Goal: Navigation & Orientation: Find specific page/section

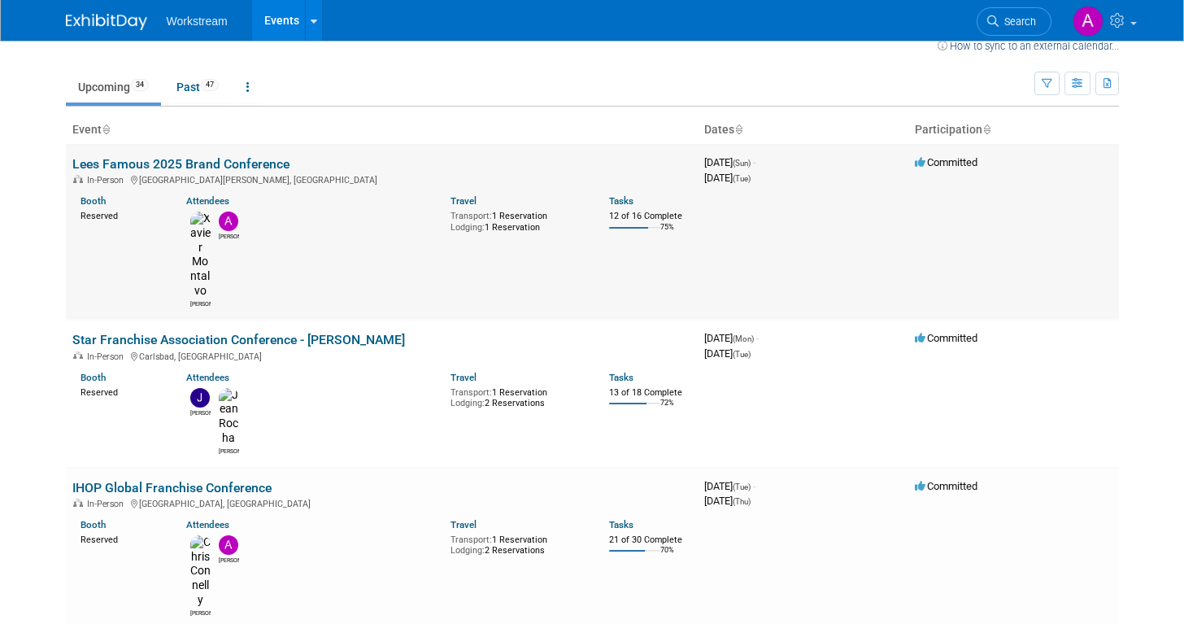
scroll to position [20, 0]
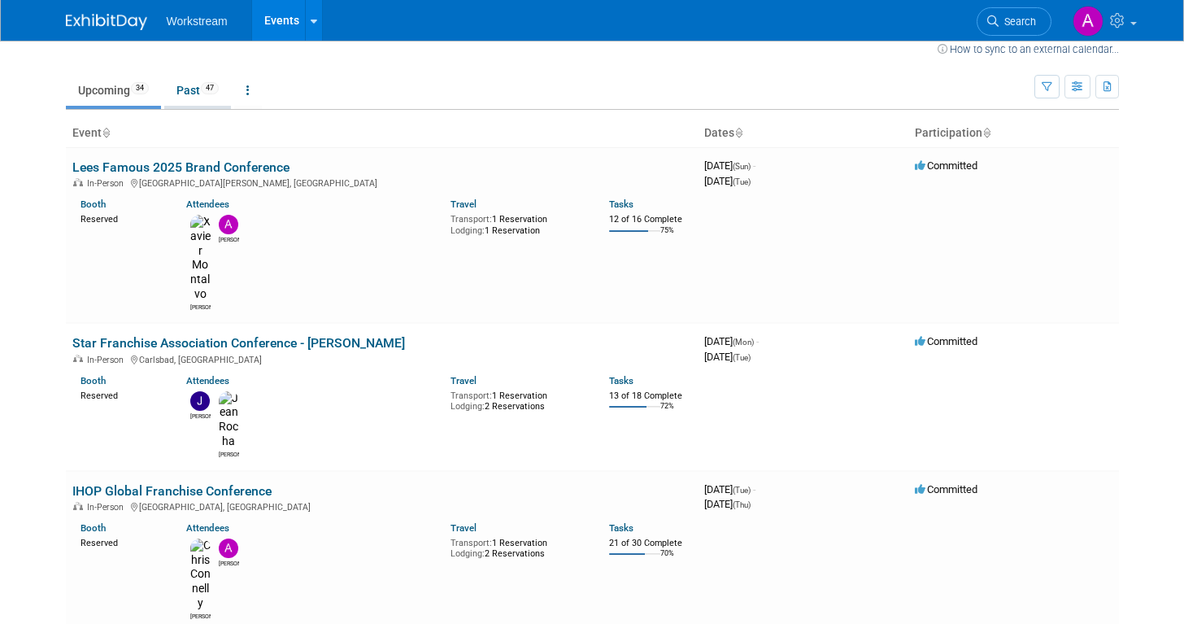
click at [198, 90] on link "Past 47" at bounding box center [197, 90] width 67 height 31
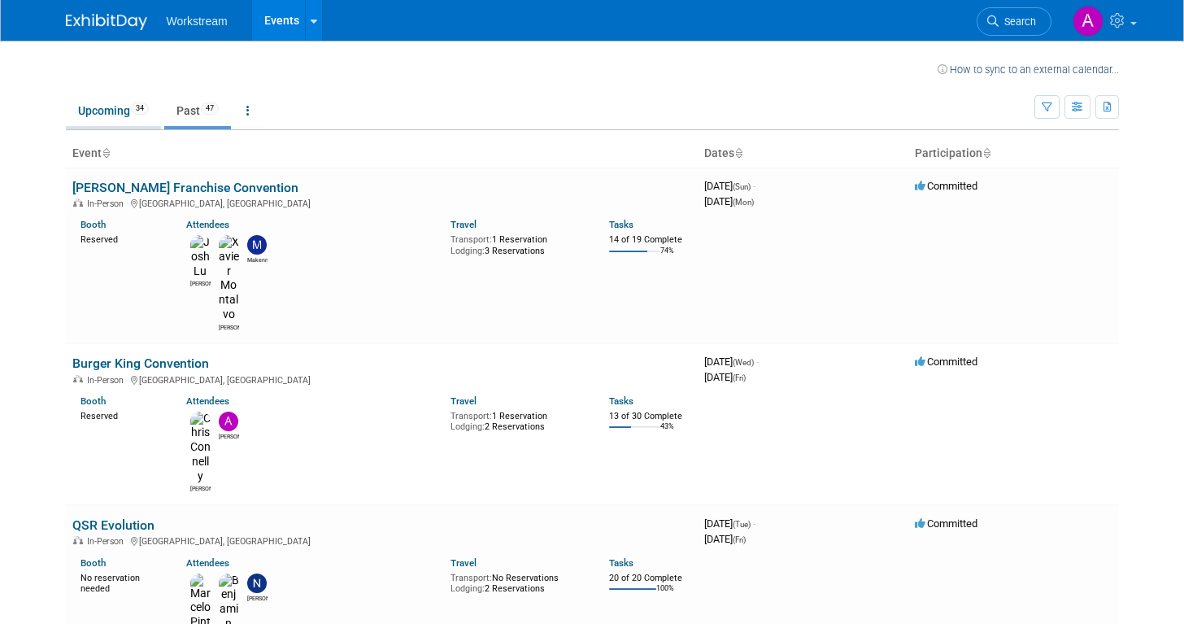
click at [123, 107] on link "Upcoming 34" at bounding box center [113, 110] width 95 height 31
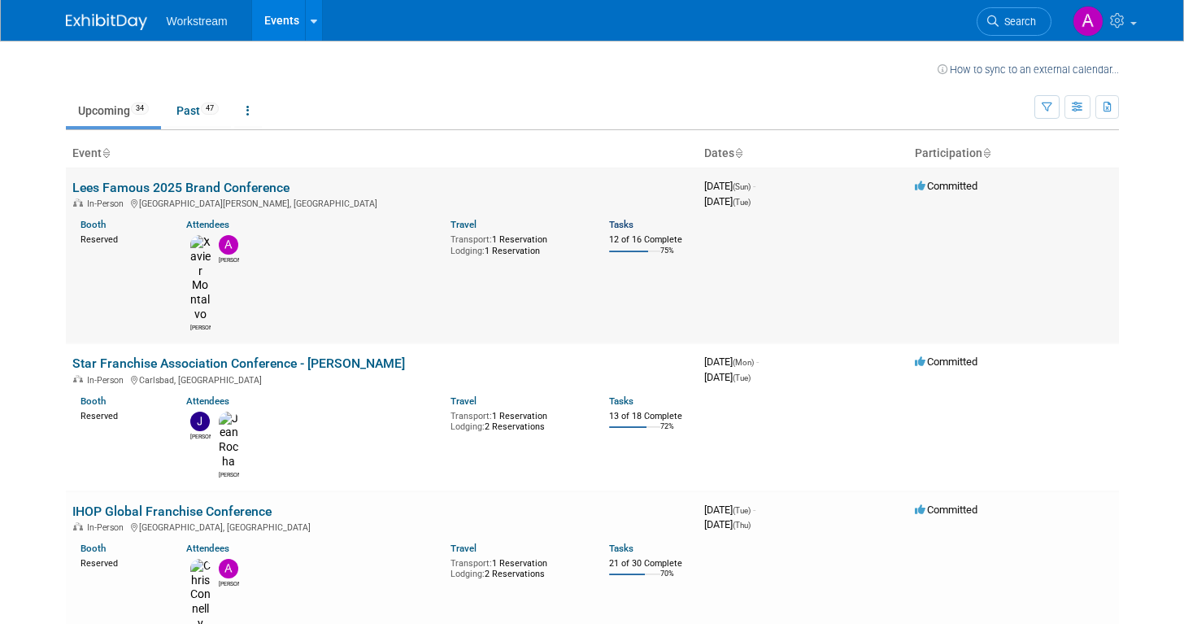
click at [624, 223] on link "Tasks" at bounding box center [621, 224] width 24 height 11
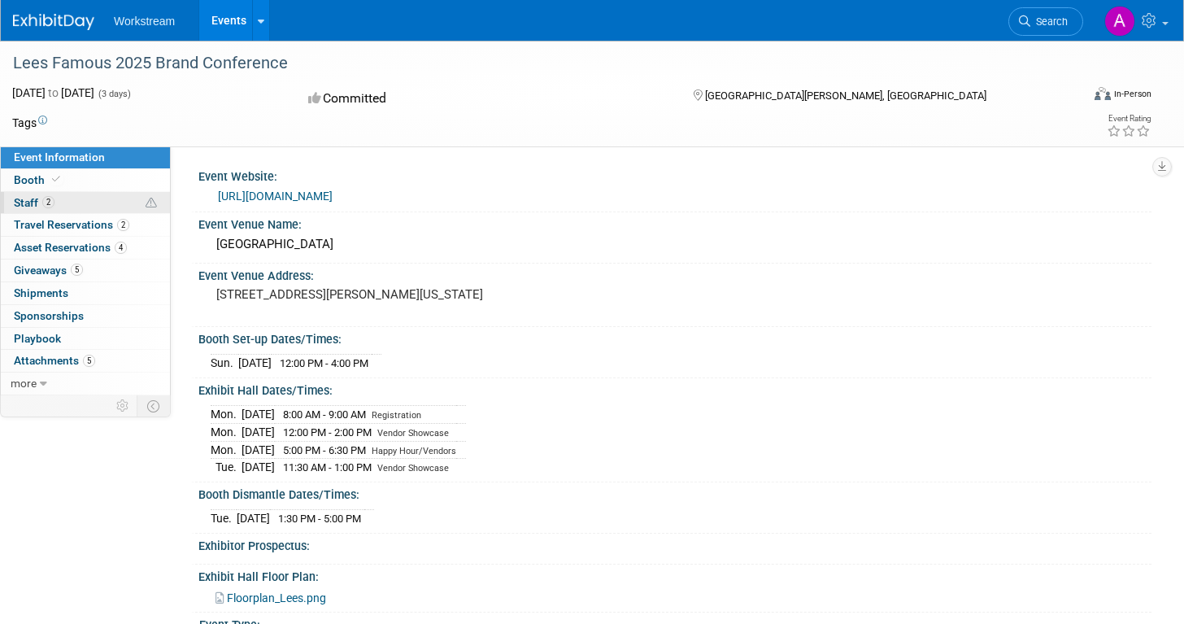
click at [74, 207] on link "2 Staff 2" at bounding box center [85, 203] width 169 height 22
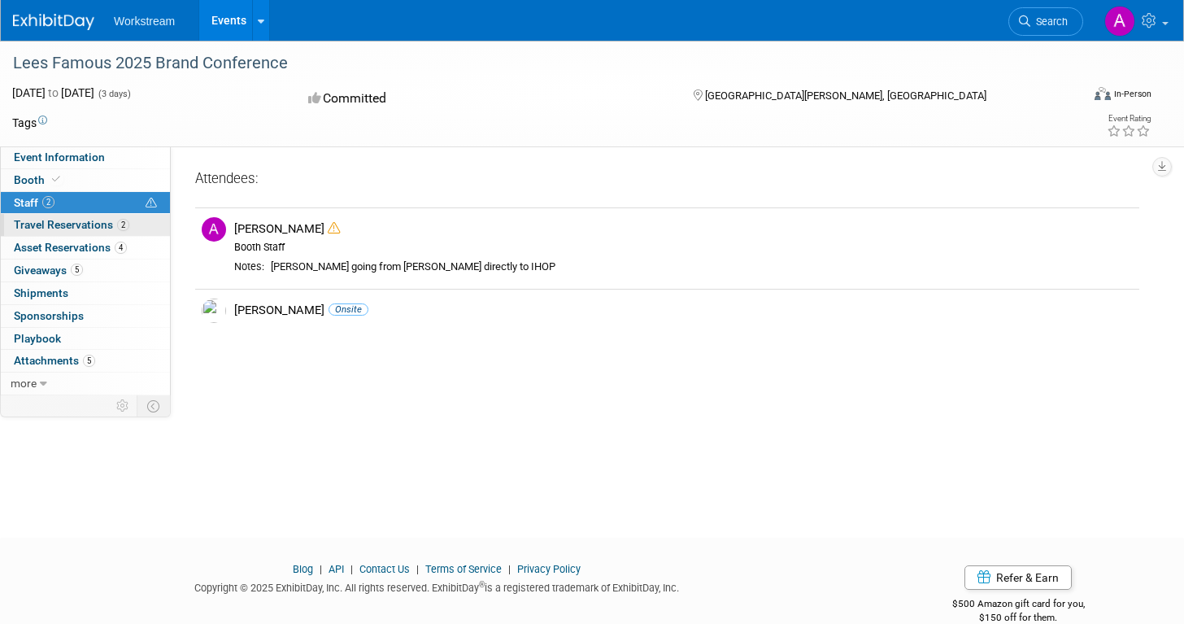
click at [67, 227] on span "Travel Reservations 2" at bounding box center [71, 224] width 115 height 13
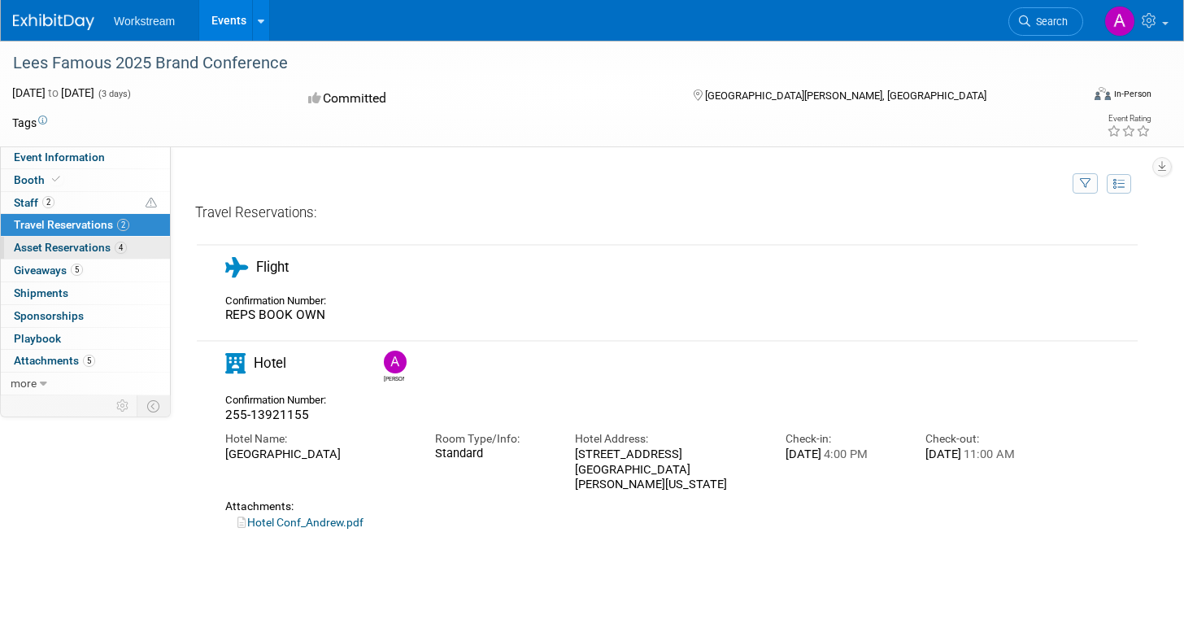
click at [65, 250] on span "Asset Reservations 4" at bounding box center [70, 247] width 113 height 13
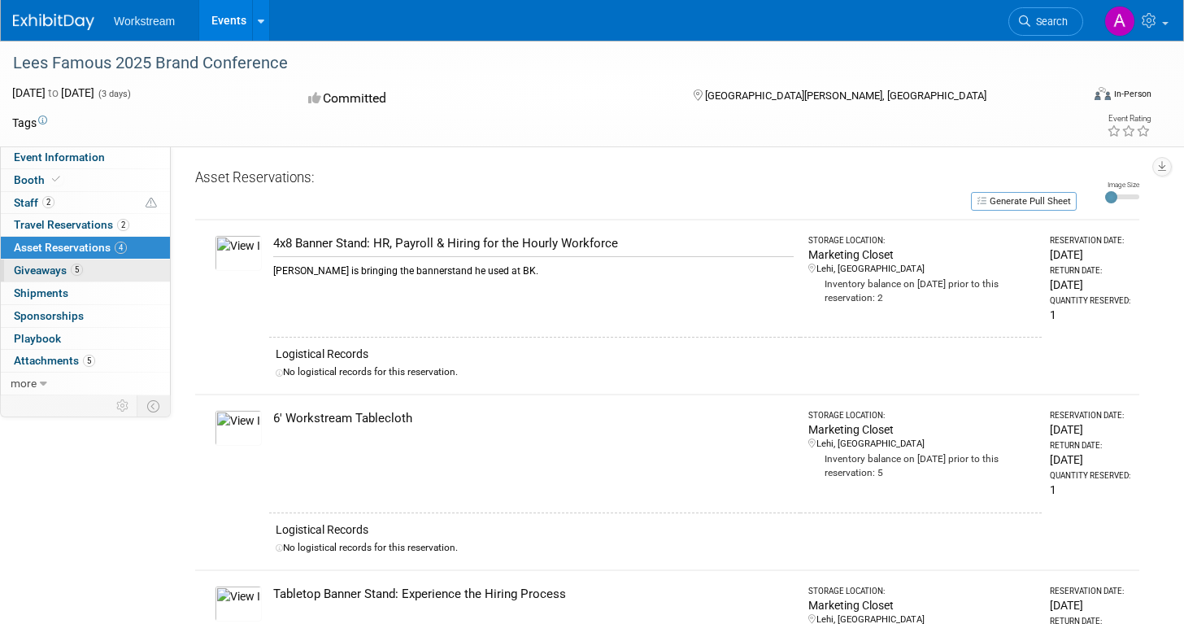
click at [54, 269] on span "Giveaways 5" at bounding box center [48, 269] width 69 height 13
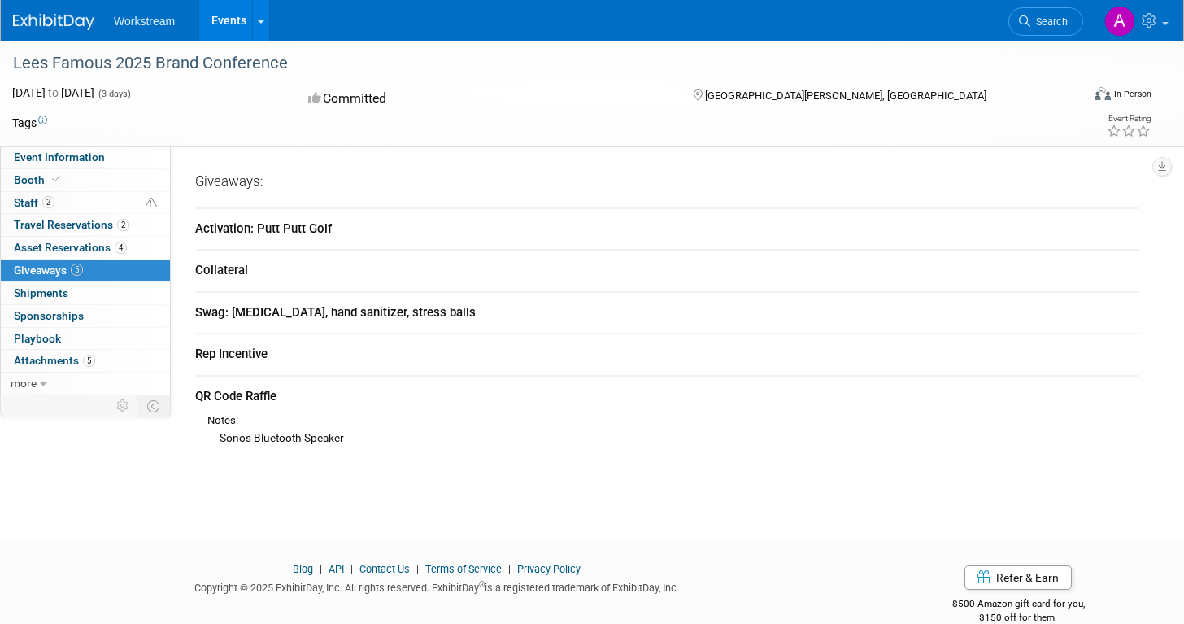
scroll to position [28, 0]
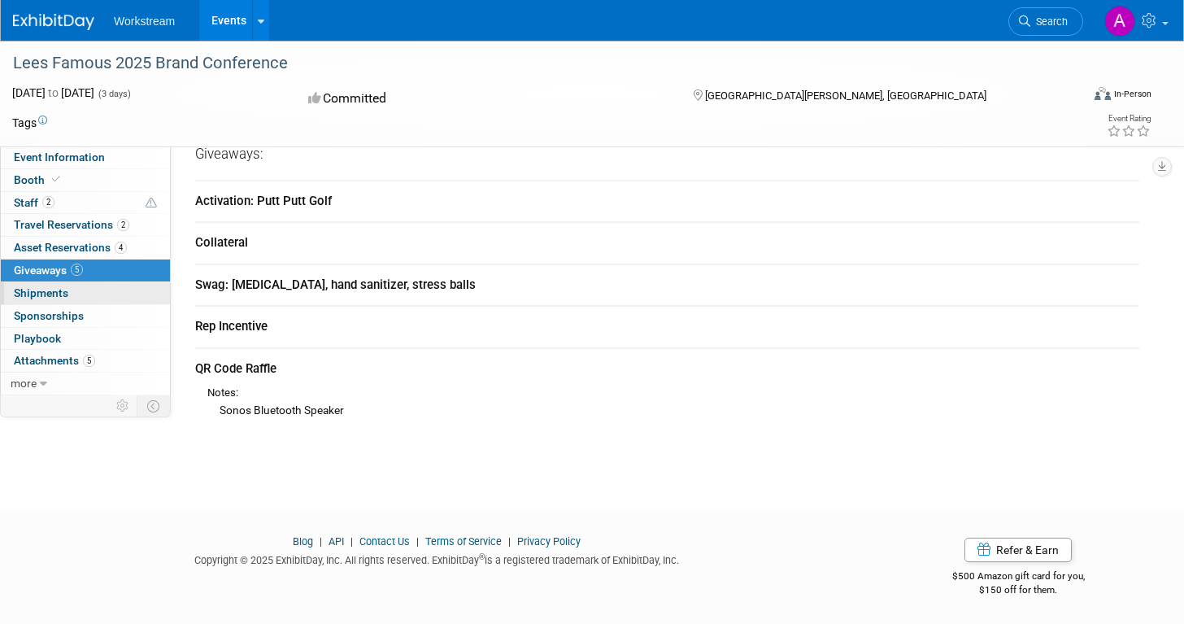
click at [37, 298] on span "Shipments 0" at bounding box center [41, 292] width 54 height 13
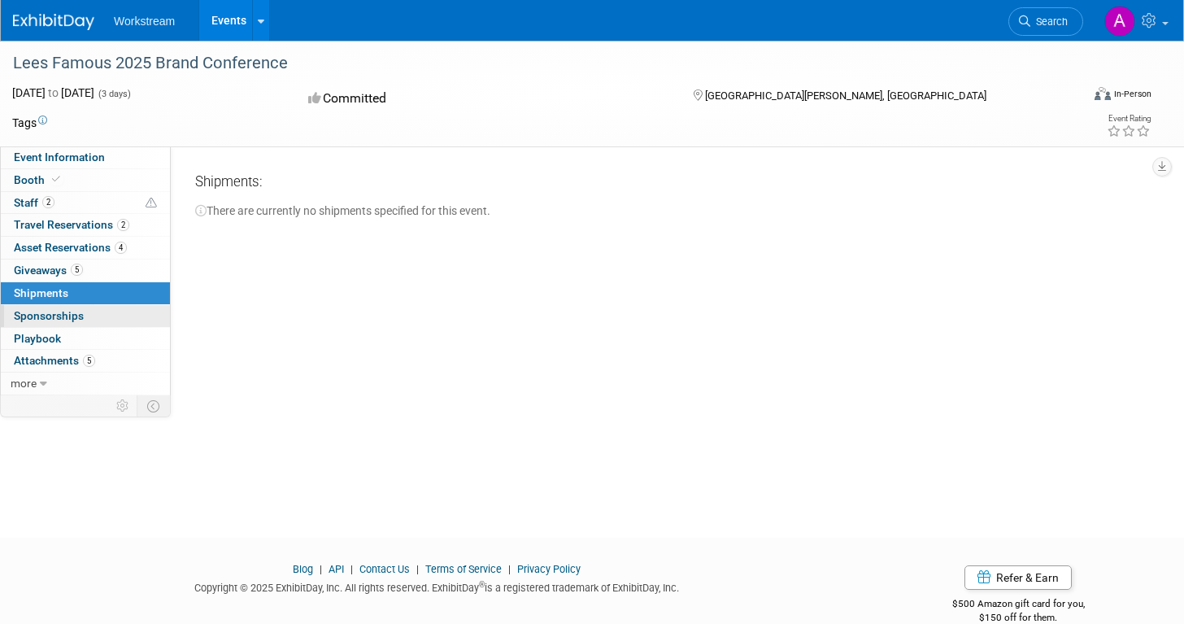
click at [38, 315] on span "Sponsorships 0" at bounding box center [49, 315] width 70 height 13
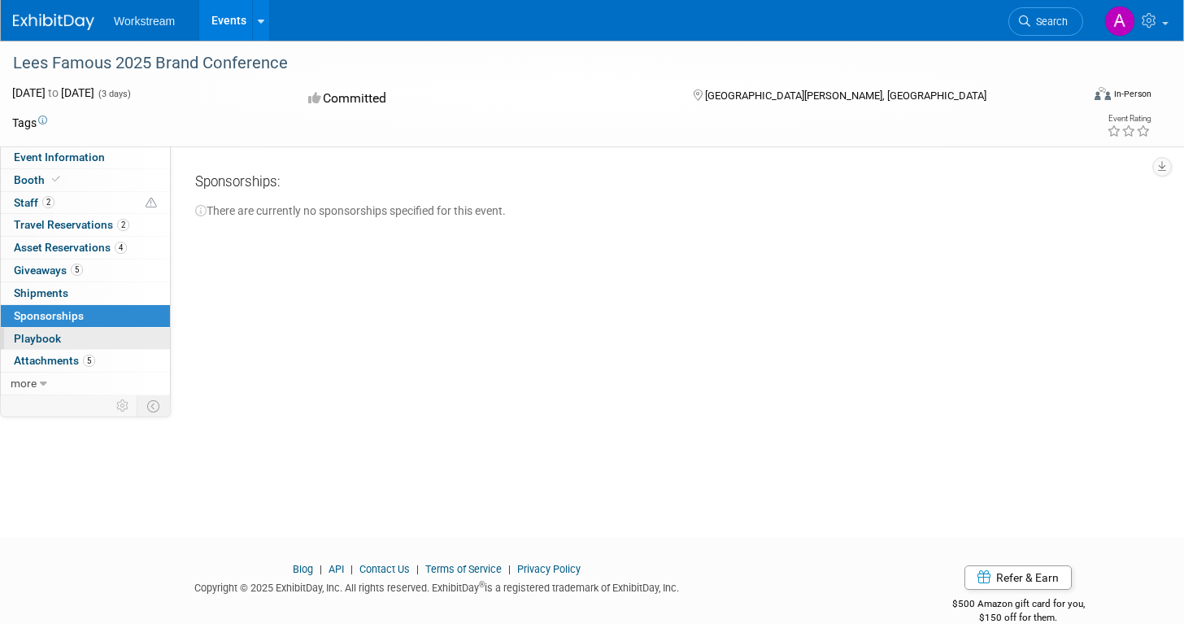
click at [40, 338] on span "Playbook 0" at bounding box center [37, 338] width 47 height 13
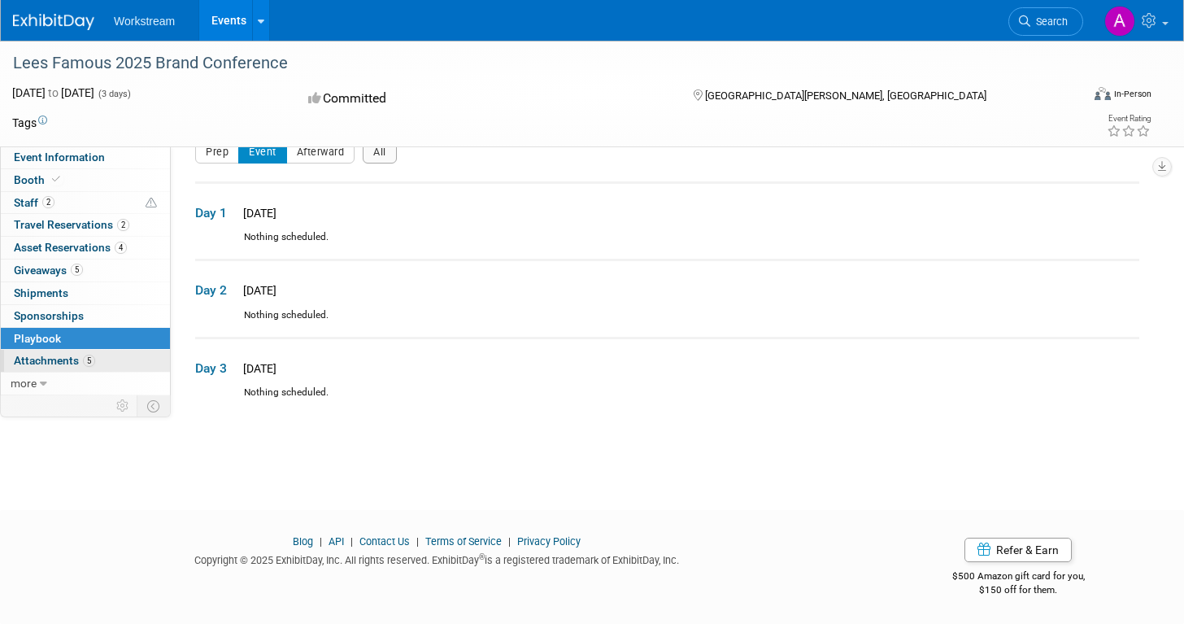
scroll to position [27, 0]
click at [39, 356] on span "Attachments 5" at bounding box center [54, 360] width 81 height 13
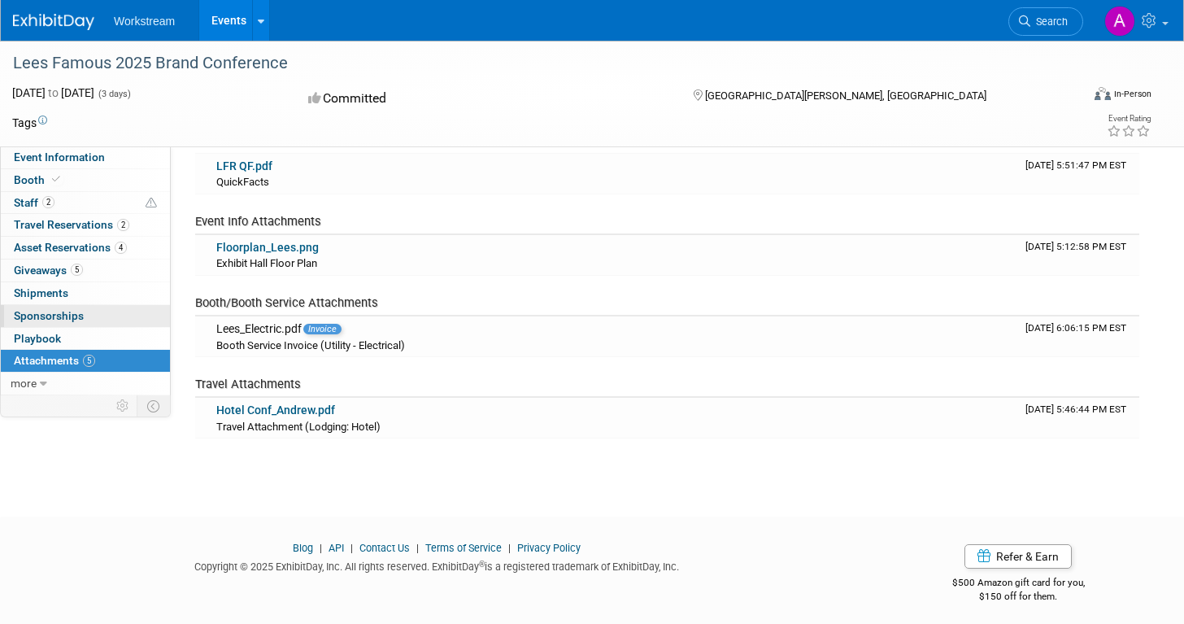
scroll to position [135, 0]
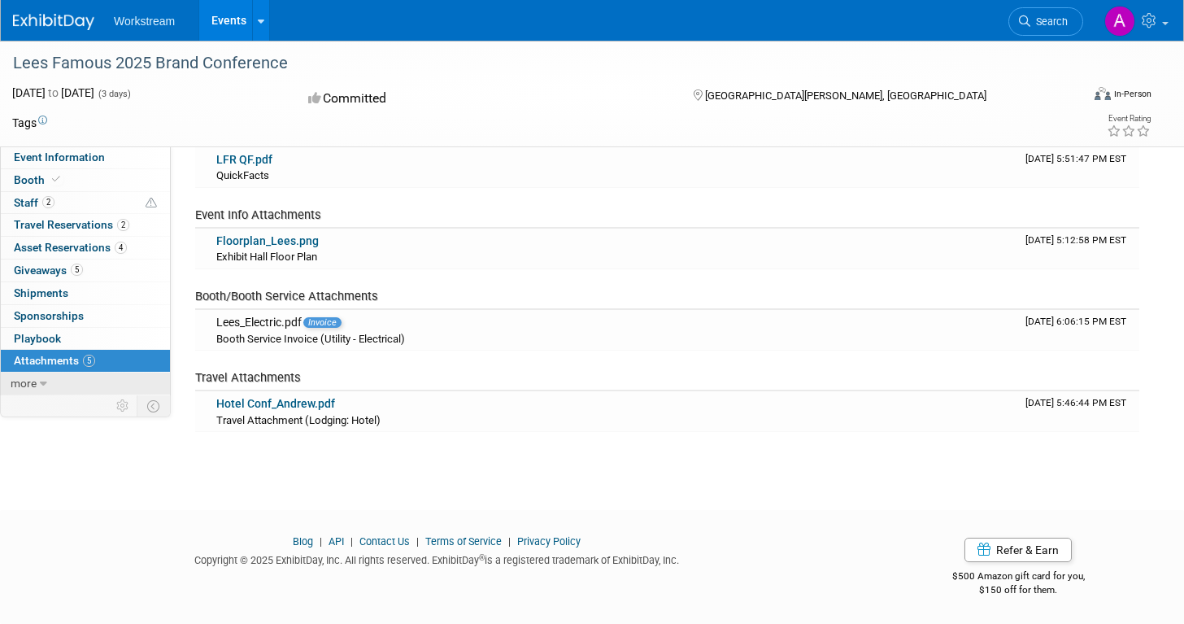
click at [41, 385] on icon at bounding box center [43, 383] width 7 height 11
click at [46, 403] on span "Event Binder (.pdf export)" at bounding box center [79, 405] width 130 height 13
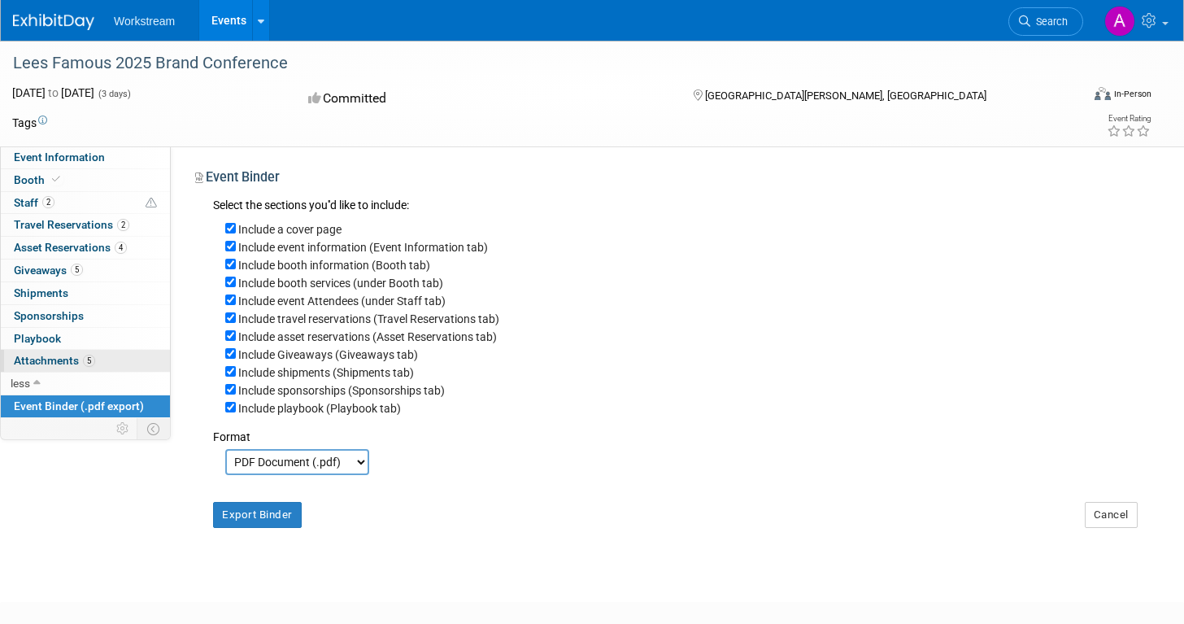
click at [58, 366] on span "Attachments 5" at bounding box center [54, 360] width 81 height 13
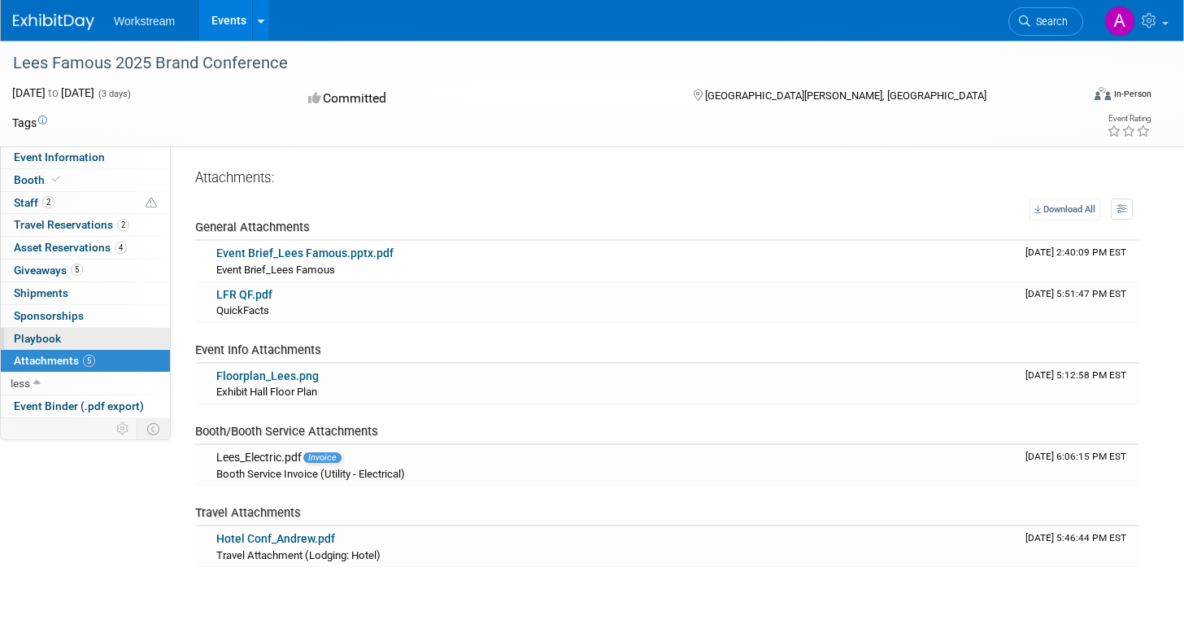
click at [58, 332] on span "Playbook 0" at bounding box center [37, 338] width 47 height 13
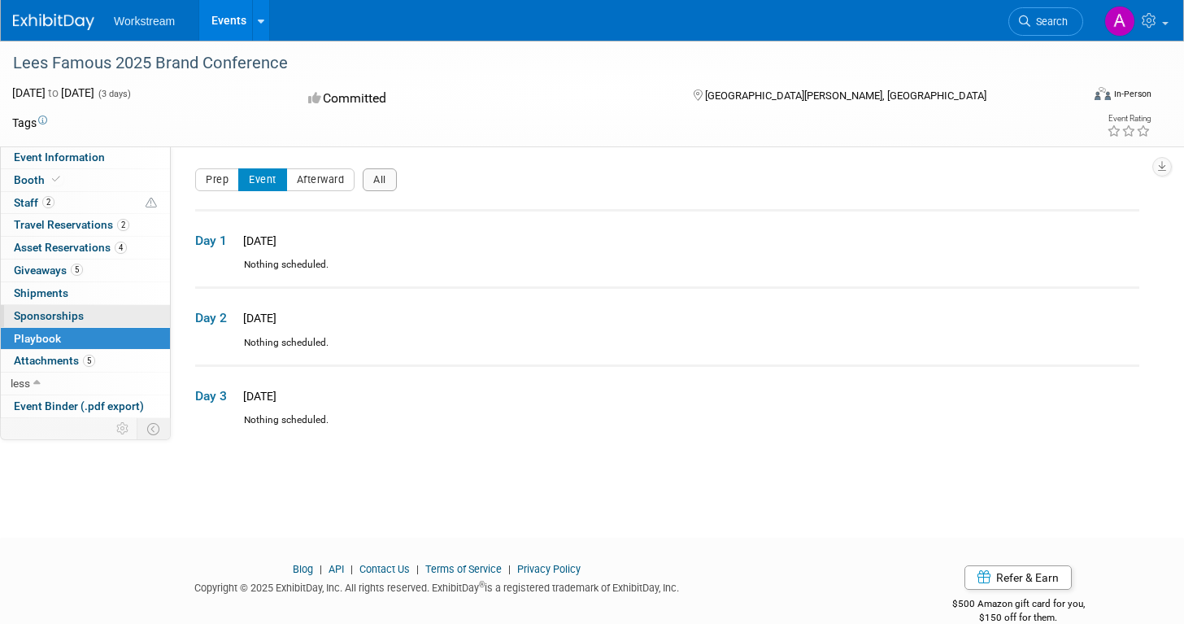
click at [87, 315] on link "0 Sponsorships 0" at bounding box center [85, 316] width 169 height 22
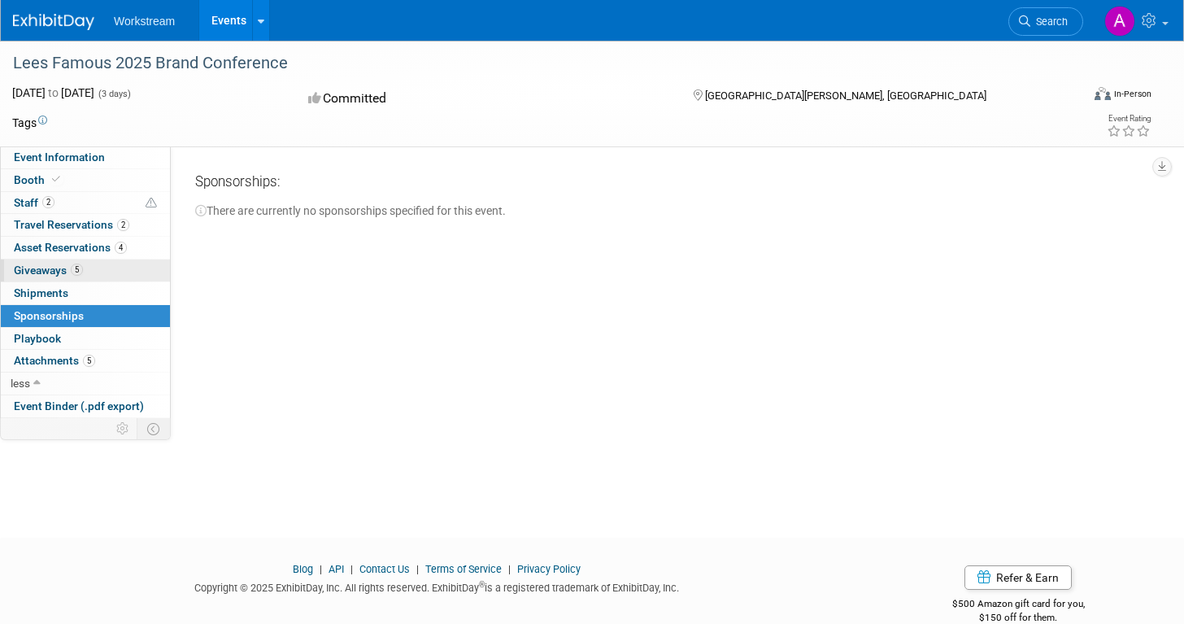
click at [110, 273] on link "5 Giveaways 5" at bounding box center [85, 270] width 169 height 22
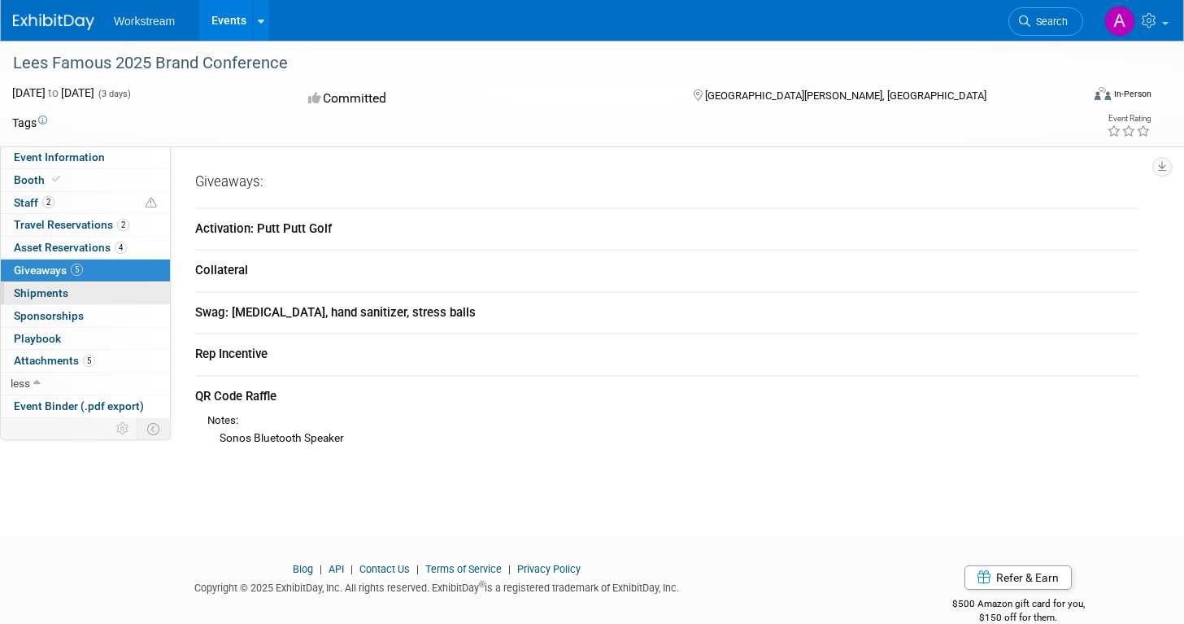
click at [41, 298] on span "Shipments 0" at bounding box center [41, 292] width 54 height 13
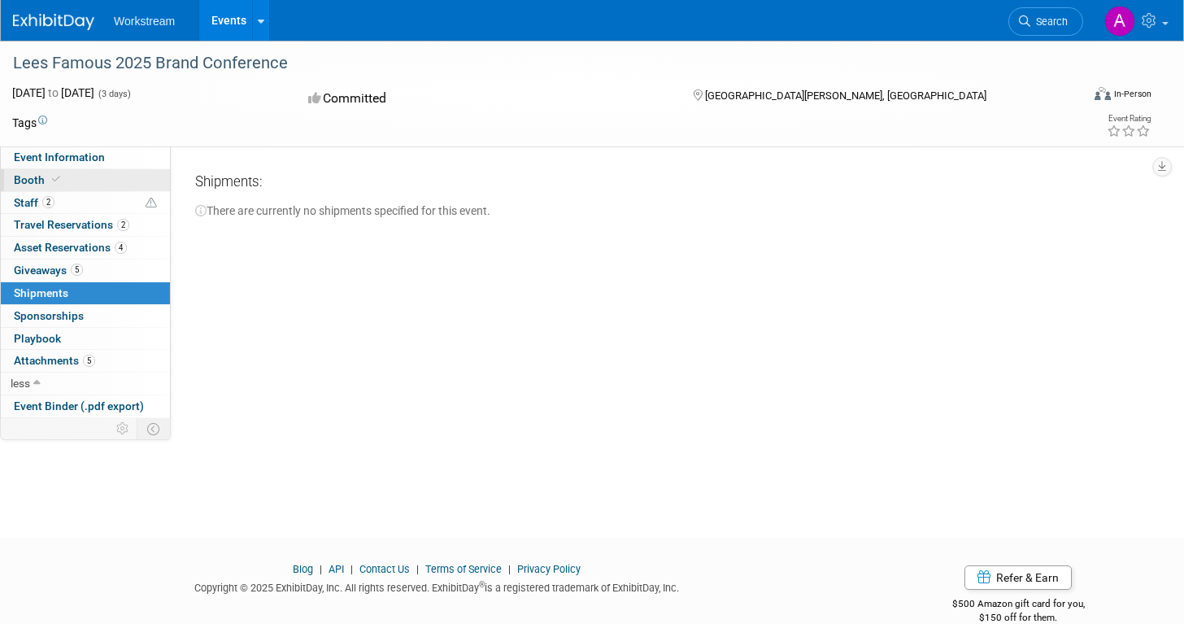
click at [71, 177] on link "Booth" at bounding box center [85, 180] width 169 height 22
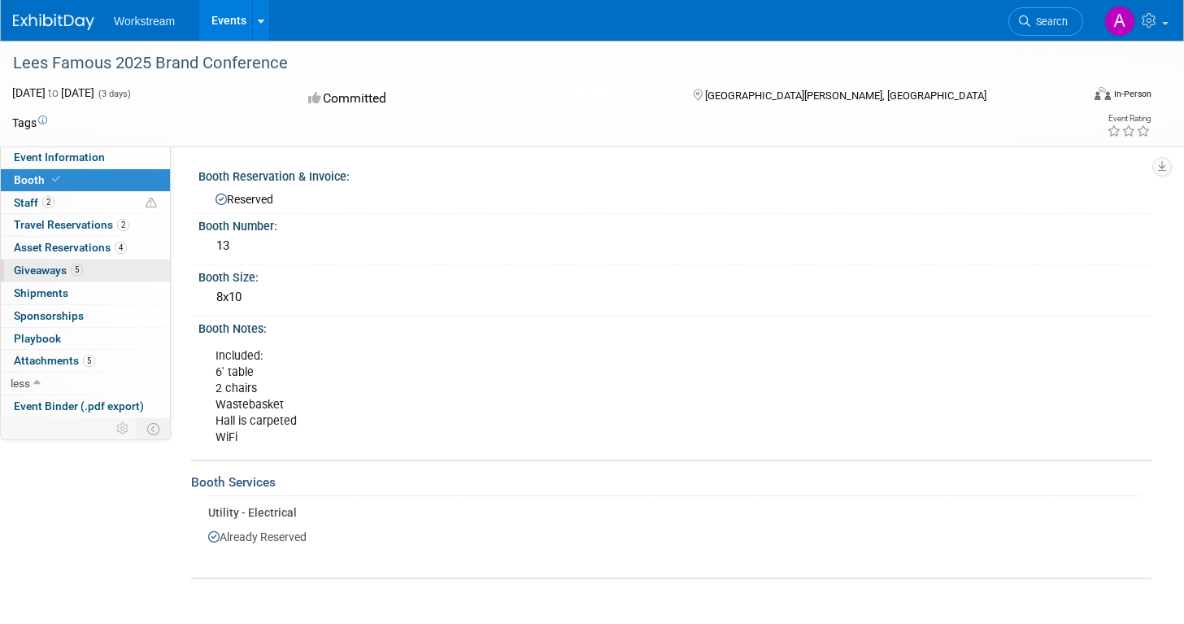
click at [47, 268] on span "Giveaways 5" at bounding box center [48, 269] width 69 height 13
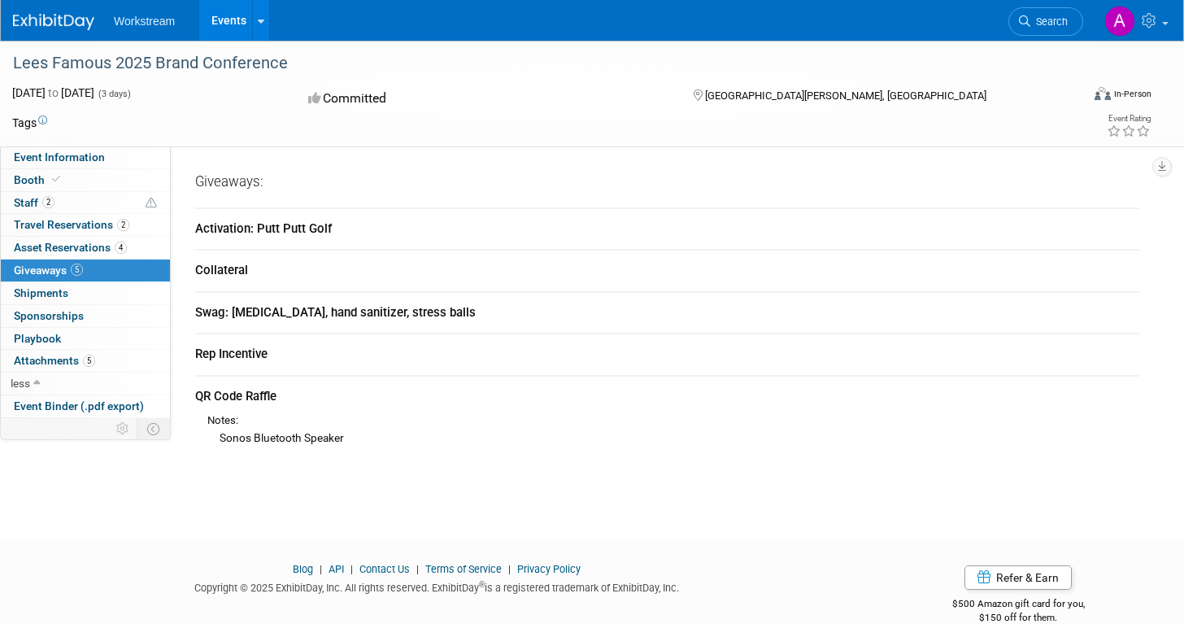
click at [305, 311] on div "Swag: lip balm, hand sanitizer, stress balls" at bounding box center [667, 312] width 944 height 17
